Goal: Navigation & Orientation: Go to known website

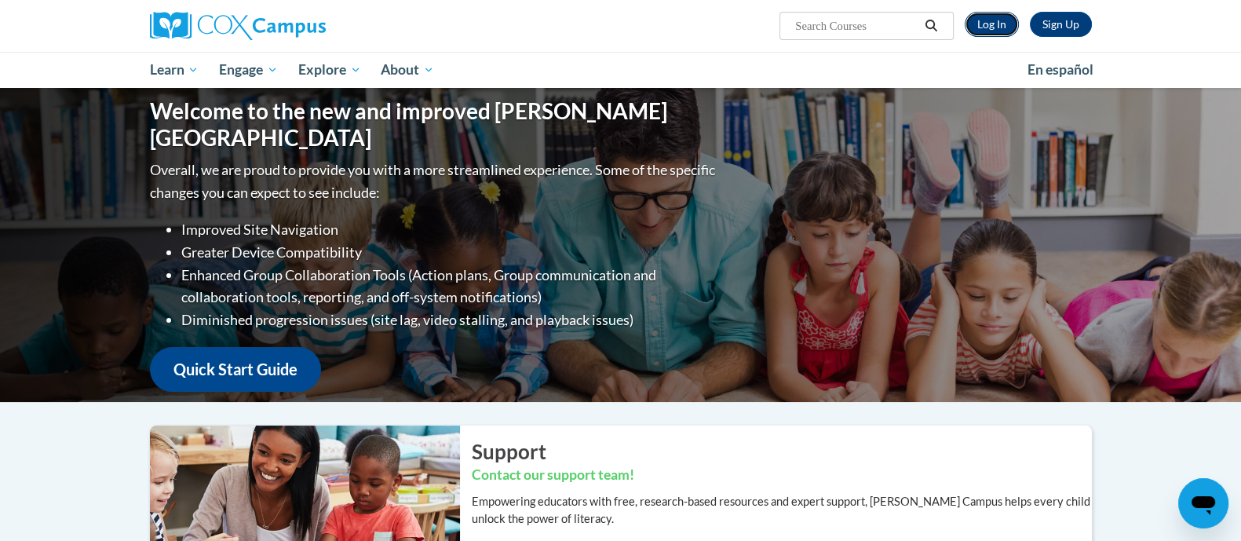
click at [997, 21] on link "Log In" at bounding box center [991, 24] width 54 height 25
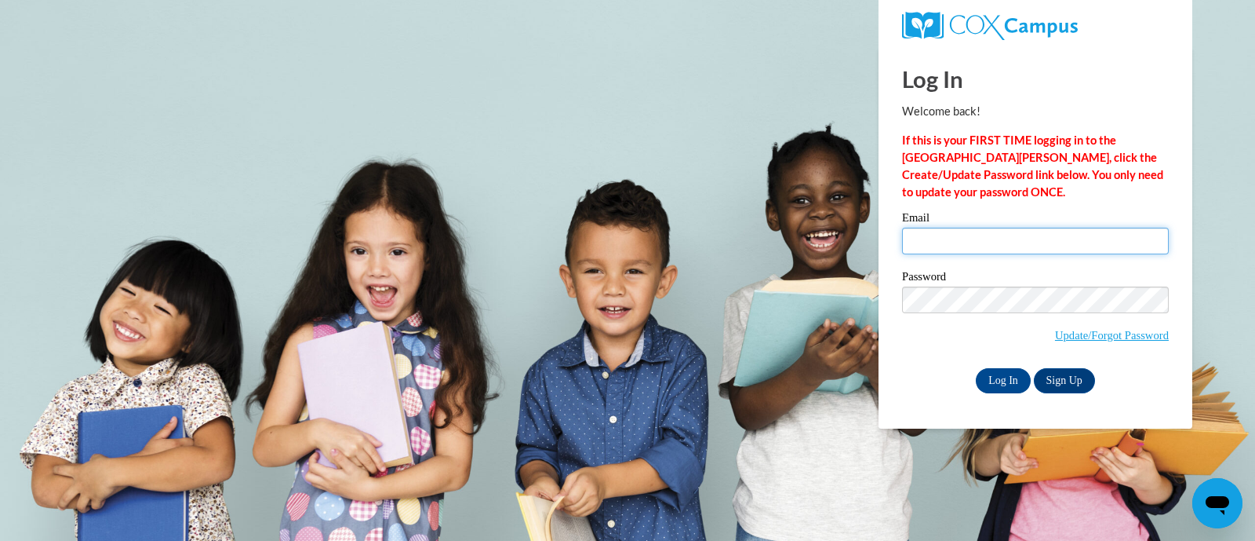
click at [982, 244] on input "Email" at bounding box center [1035, 241] width 267 height 27
type input "zach@thinkingcap.com"
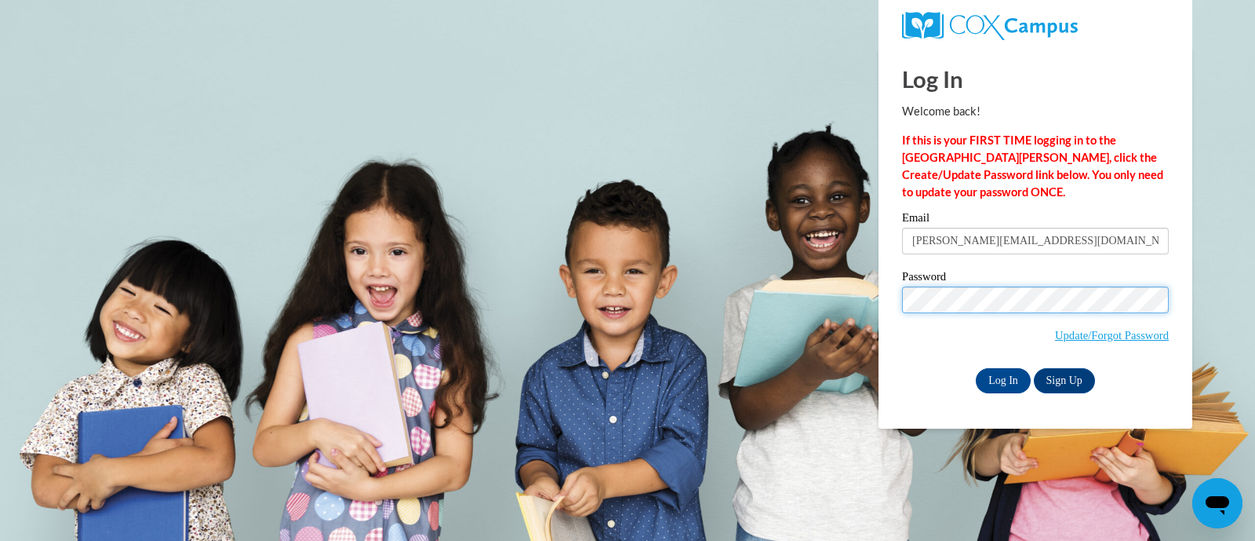
click at [806, 326] on body "Log In Welcome back! If this is your FIRST TIME logging in to the NEW Cox Campu…" at bounding box center [627, 270] width 1255 height 541
click at [1026, 375] on input "Log In" at bounding box center [1003, 380] width 55 height 25
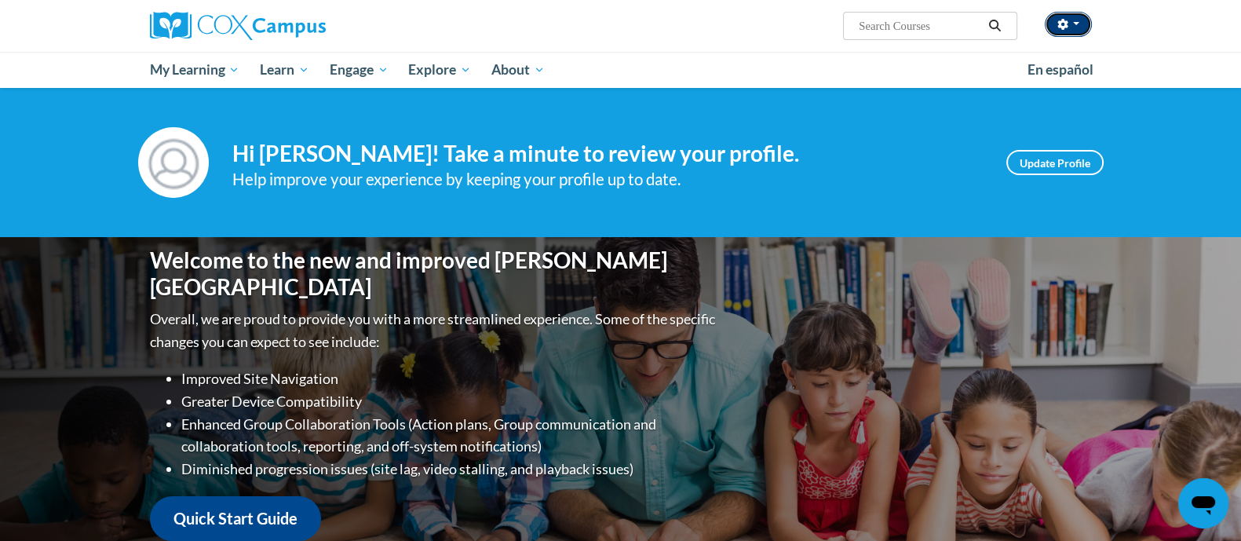
click at [1079, 19] on button "button" at bounding box center [1067, 24] width 47 height 25
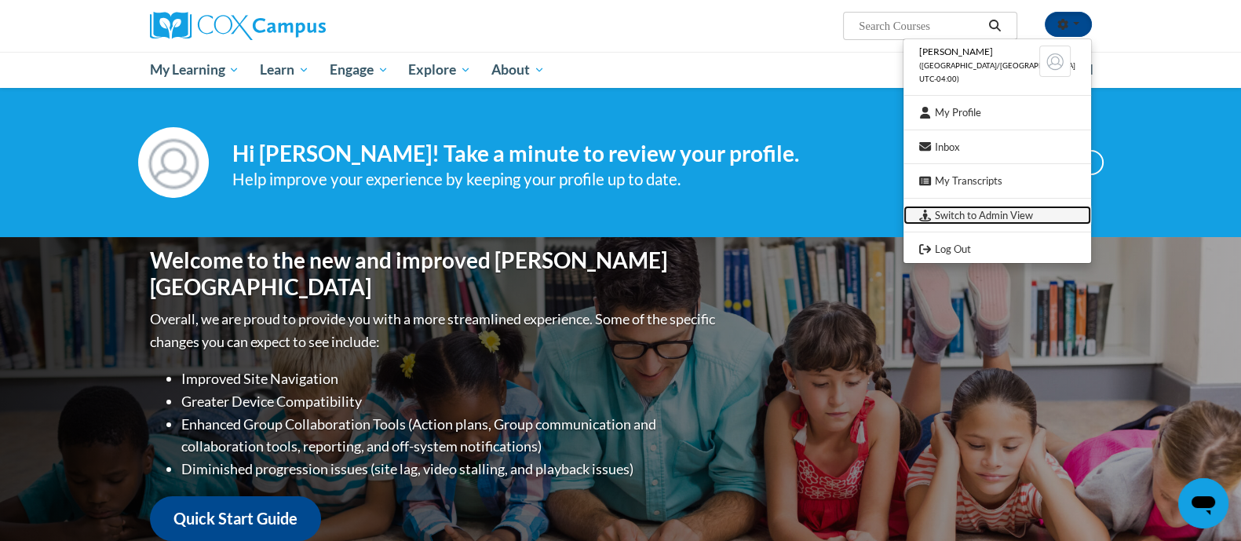
click at [985, 217] on link "Switch to Admin View" at bounding box center [997, 216] width 188 height 20
